Goal: Information Seeking & Learning: Learn about a topic

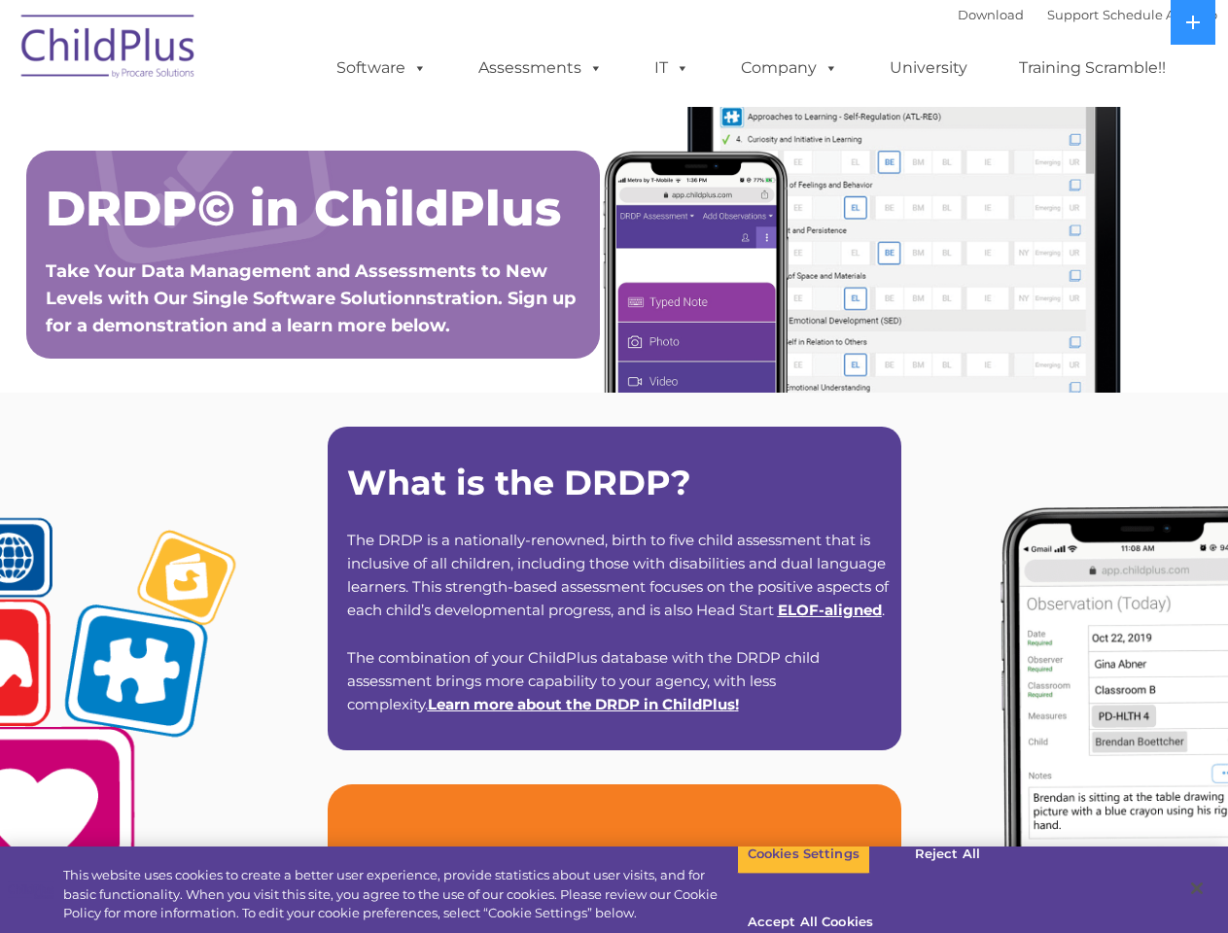
click at [613, 467] on strong "What is the DRDP?" at bounding box center [519, 483] width 344 height 42
click at [416, 67] on span at bounding box center [415, 67] width 21 height 18
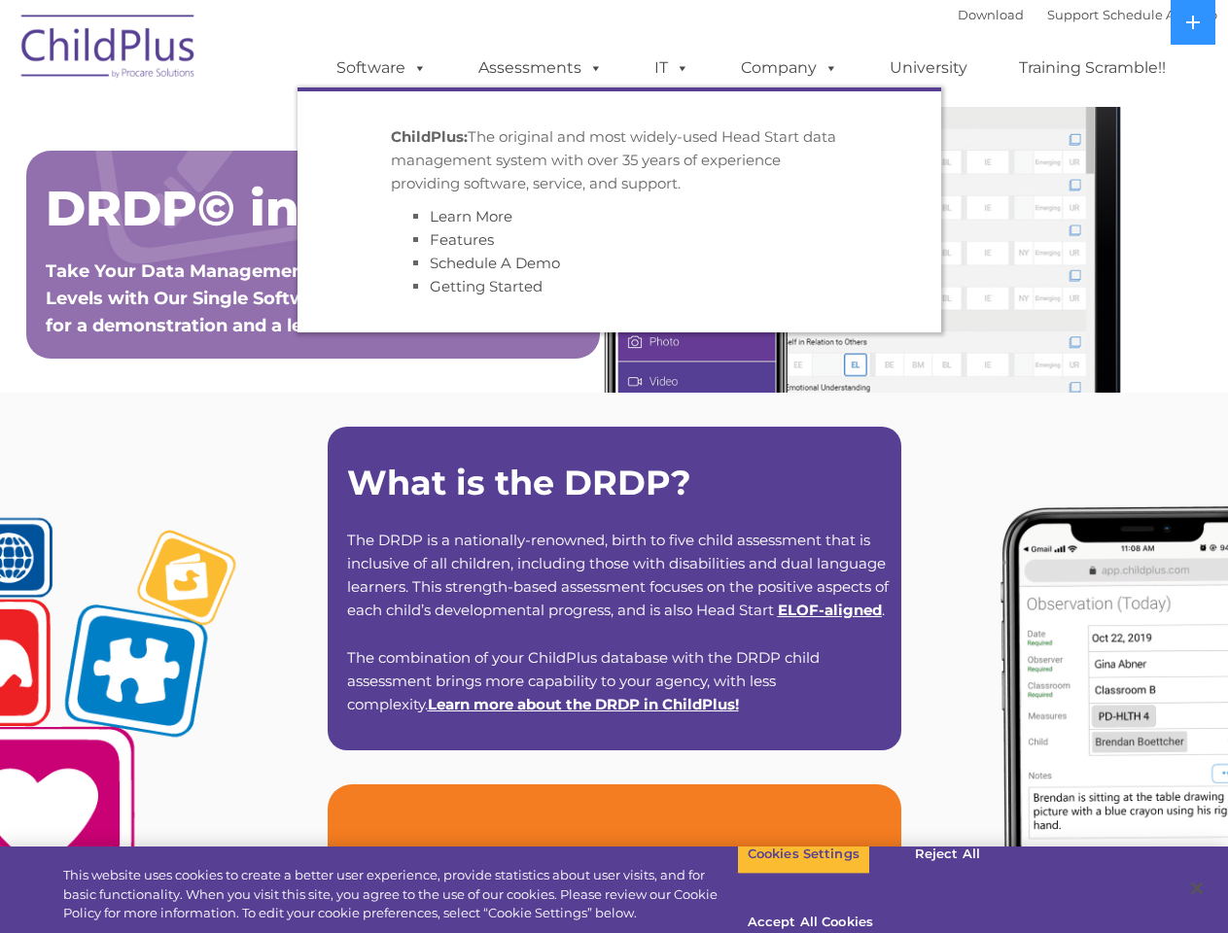
click at [592, 67] on span at bounding box center [591, 67] width 21 height 18
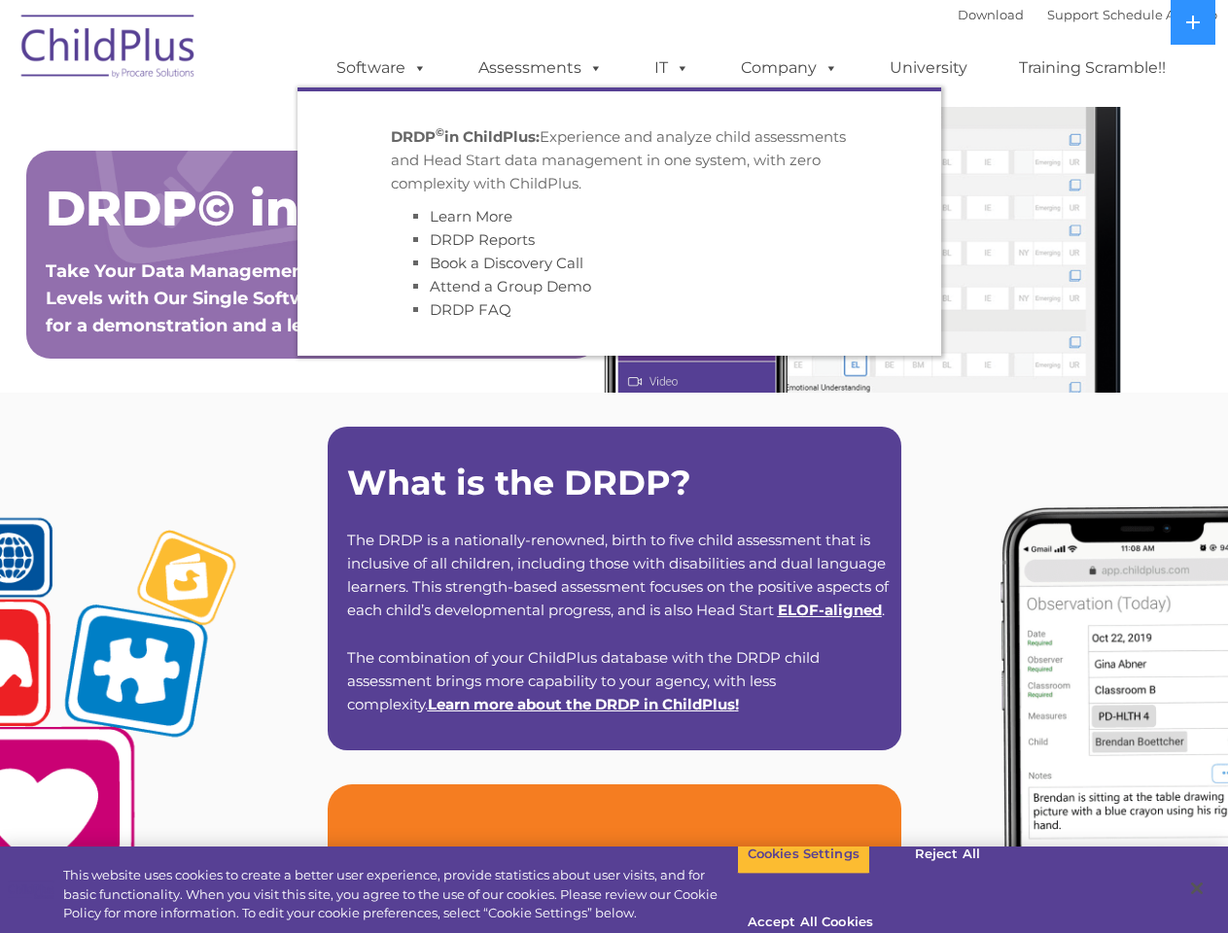
click at [672, 68] on span at bounding box center [678, 67] width 21 height 18
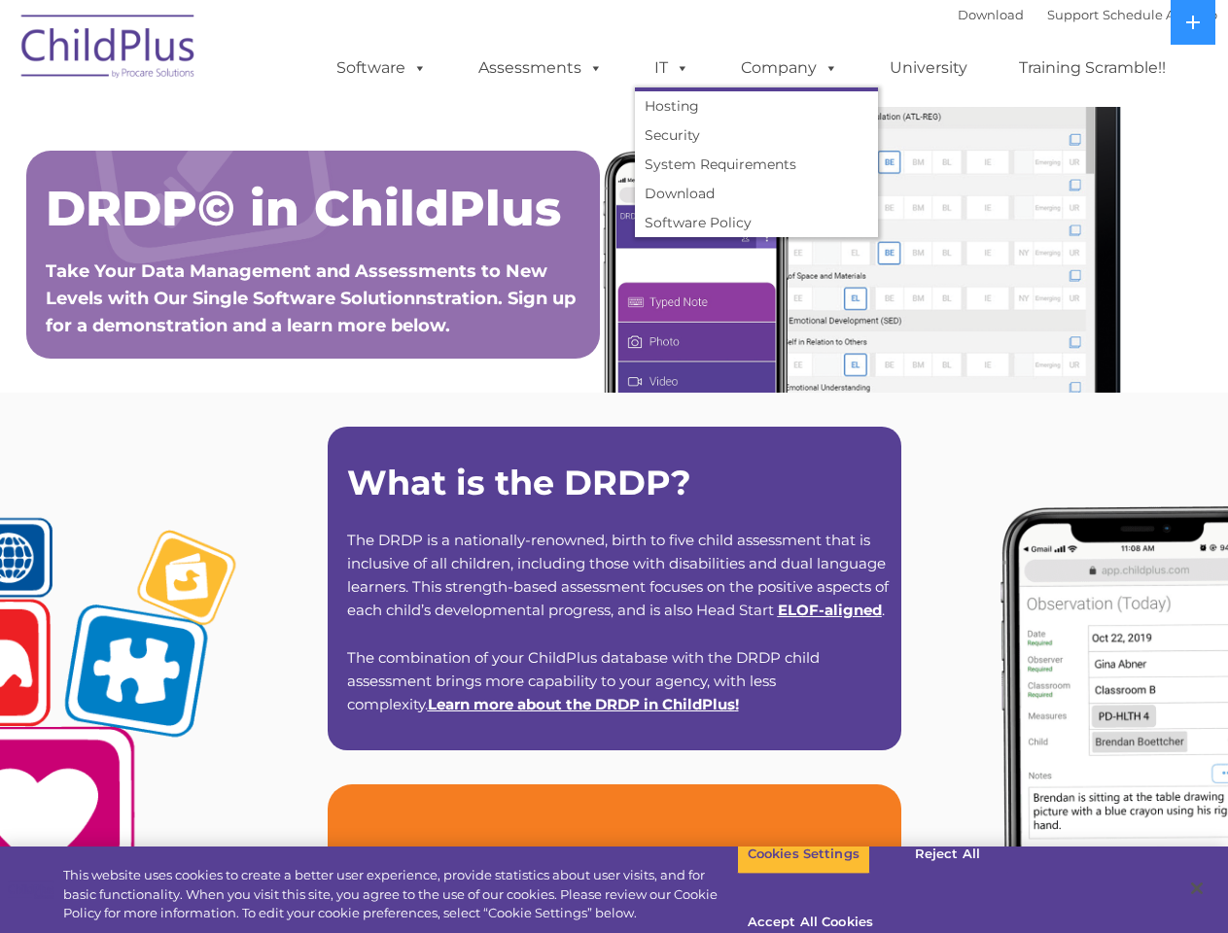
click at [679, 67] on span at bounding box center [678, 67] width 21 height 18
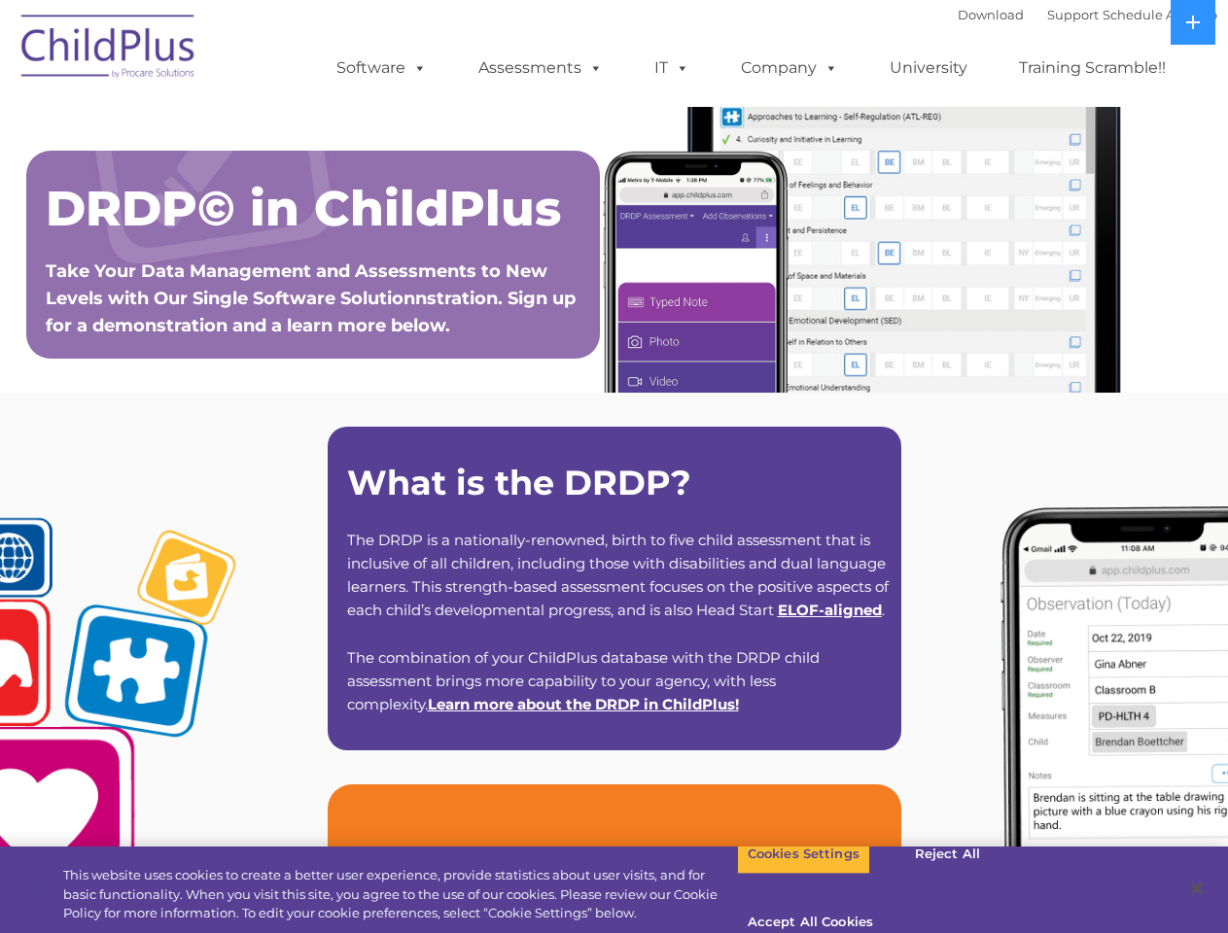
click at [788, 68] on link "Company" at bounding box center [789, 68] width 136 height 39
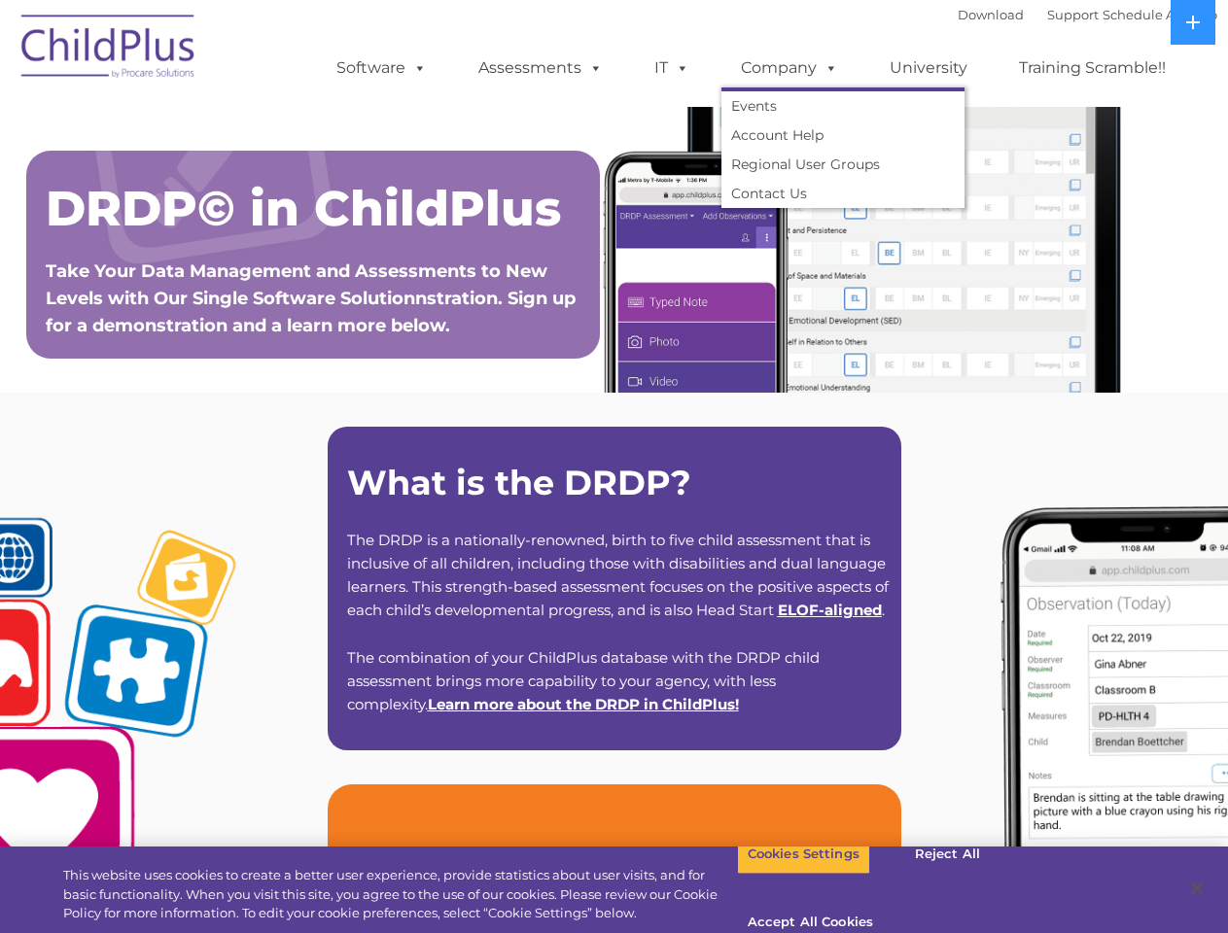
click at [826, 67] on span at bounding box center [827, 67] width 21 height 18
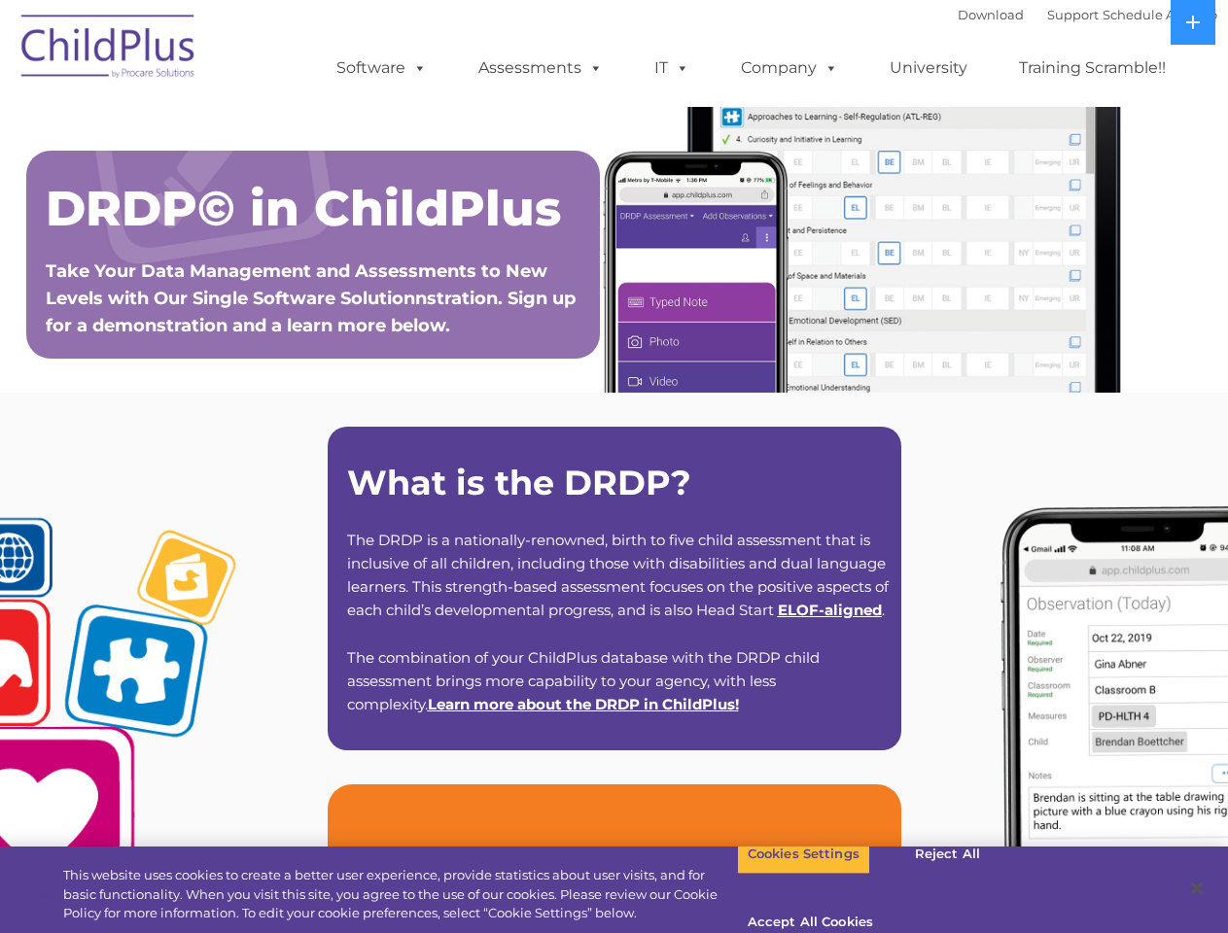
click at [1193, 22] on icon at bounding box center [1193, 23] width 14 height 14
click at [788, 875] on button "Cookies Settings" at bounding box center [803, 854] width 133 height 41
